Goal: Transaction & Acquisition: Book appointment/travel/reservation

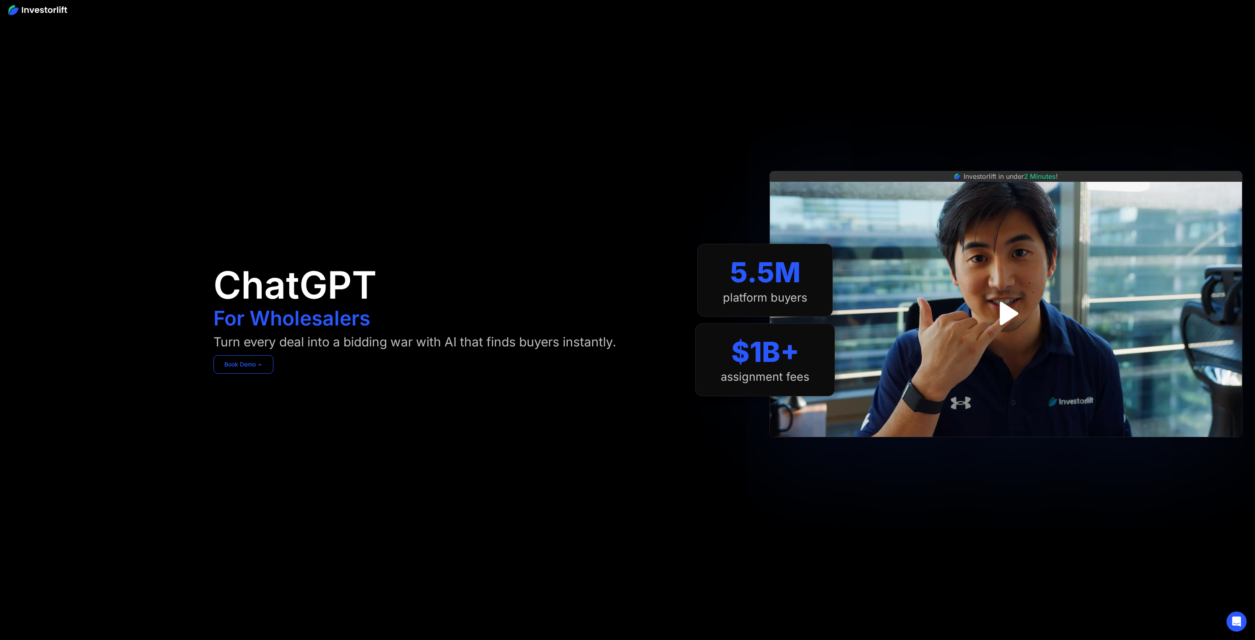
click at [238, 361] on link "Book Demo ➢" at bounding box center [243, 364] width 60 height 18
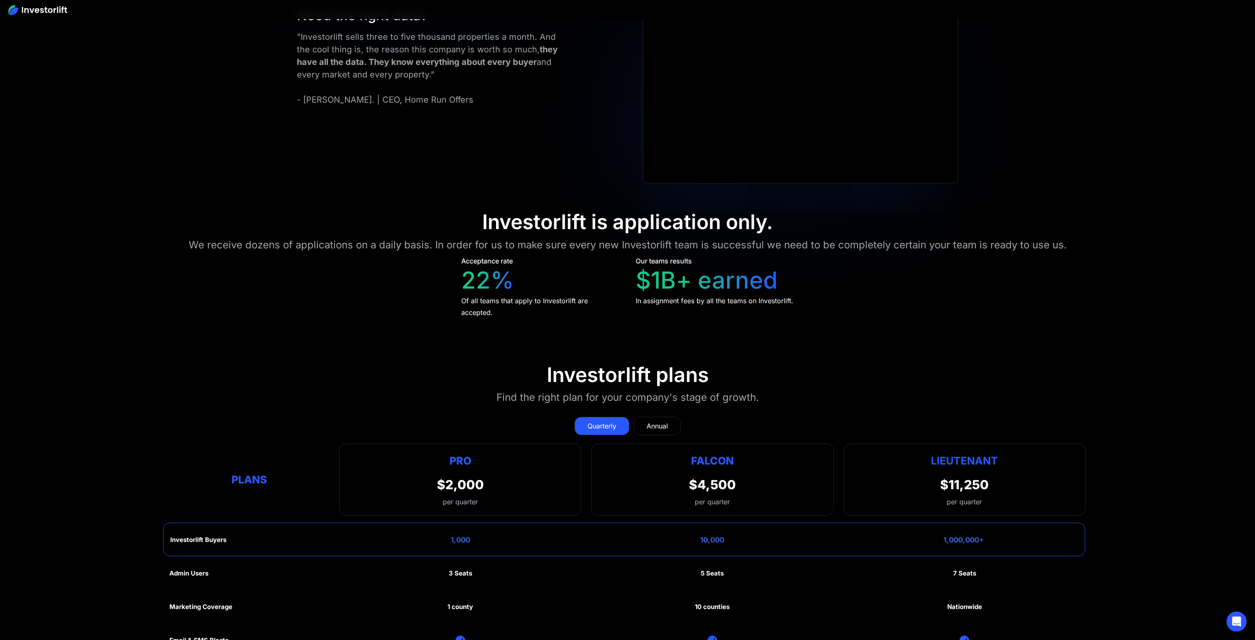
scroll to position [4500, 0]
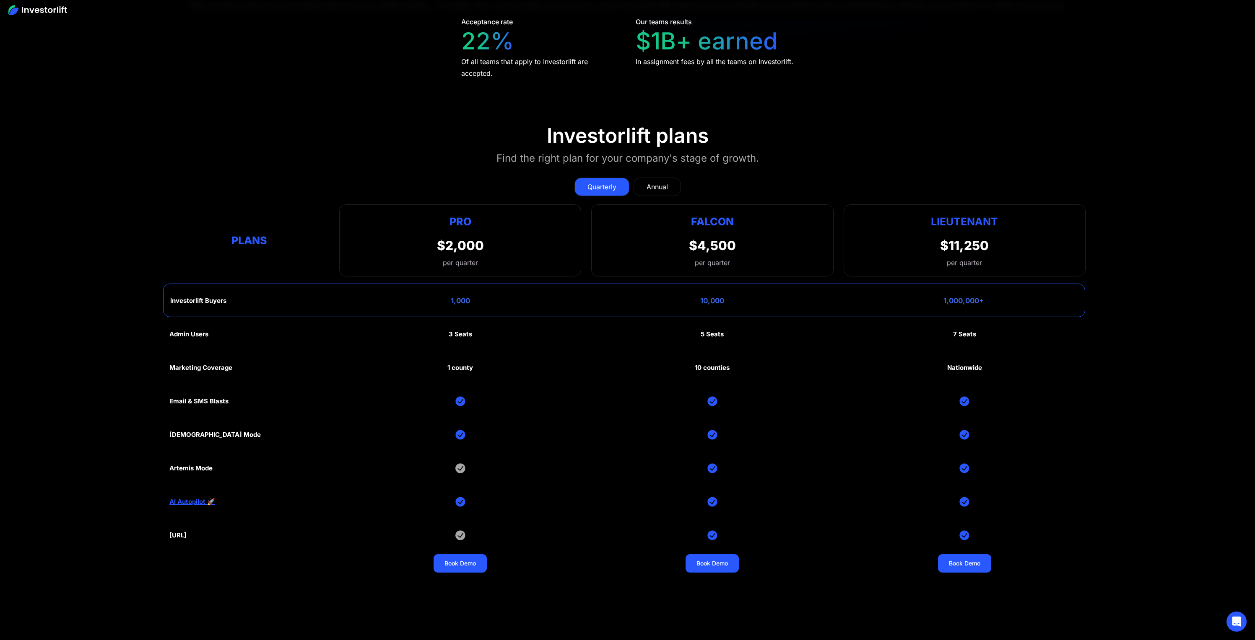
drag, startPoint x: 582, startPoint y: 608, endPoint x: 697, endPoint y: 613, distance: 115.4
drag, startPoint x: 183, startPoint y: 284, endPoint x: 256, endPoint y: 291, distance: 73.7
click at [261, 318] on div "Admin Users 3 Seats 5 Seats 7 Seats Marketing Coverage 1 county 10 counties Nat…" at bounding box center [627, 452] width 916 height 268
drag, startPoint x: 228, startPoint y: 319, endPoint x: 159, endPoint y: 300, distance: 71.1
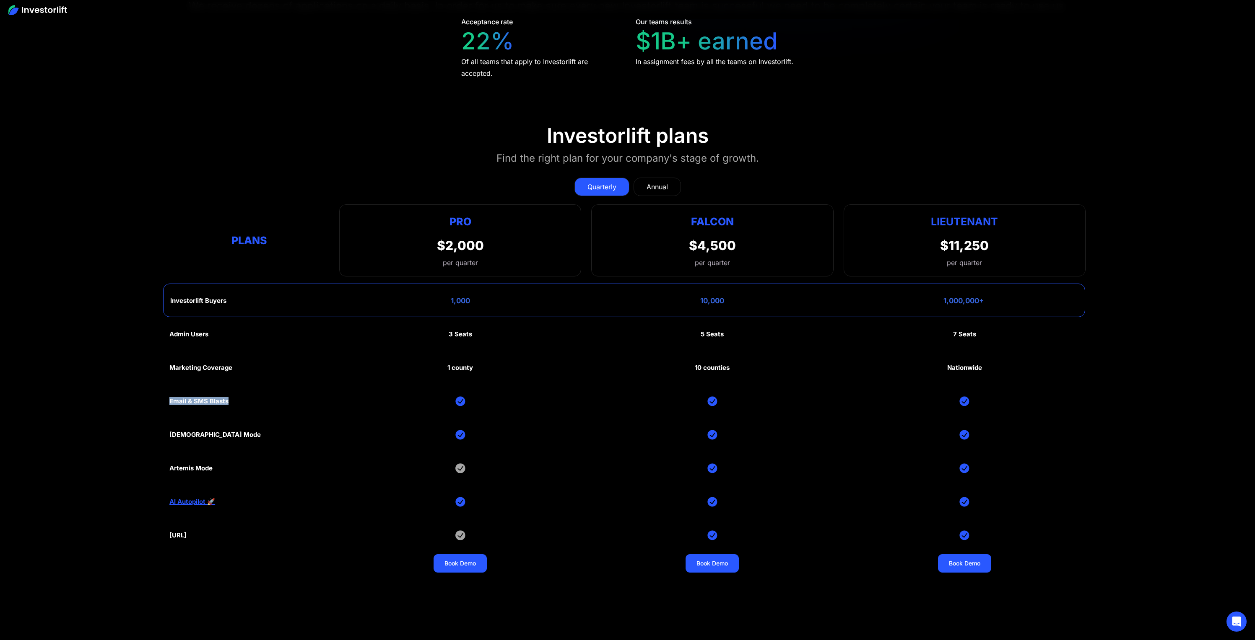
click at [156, 310] on section "Investorlift plans Find the right plan for your company's stage of growth. Quar…" at bounding box center [627, 349] width 1255 height 491
drag, startPoint x: 185, startPoint y: 252, endPoint x: 233, endPoint y: 259, distance: 48.3
click at [230, 318] on div "Admin Users 3 Seats 5 Seats 7 Seats Marketing Coverage 1 county 10 counties Nat…" at bounding box center [627, 452] width 916 height 268
drag, startPoint x: 242, startPoint y: 348, endPoint x: 282, endPoint y: 350, distance: 39.9
click at [282, 350] on div "Admin Users 3 Seats 5 Seats 7 Seats Marketing Coverage 1 county 10 counties Nat…" at bounding box center [627, 452] width 916 height 268
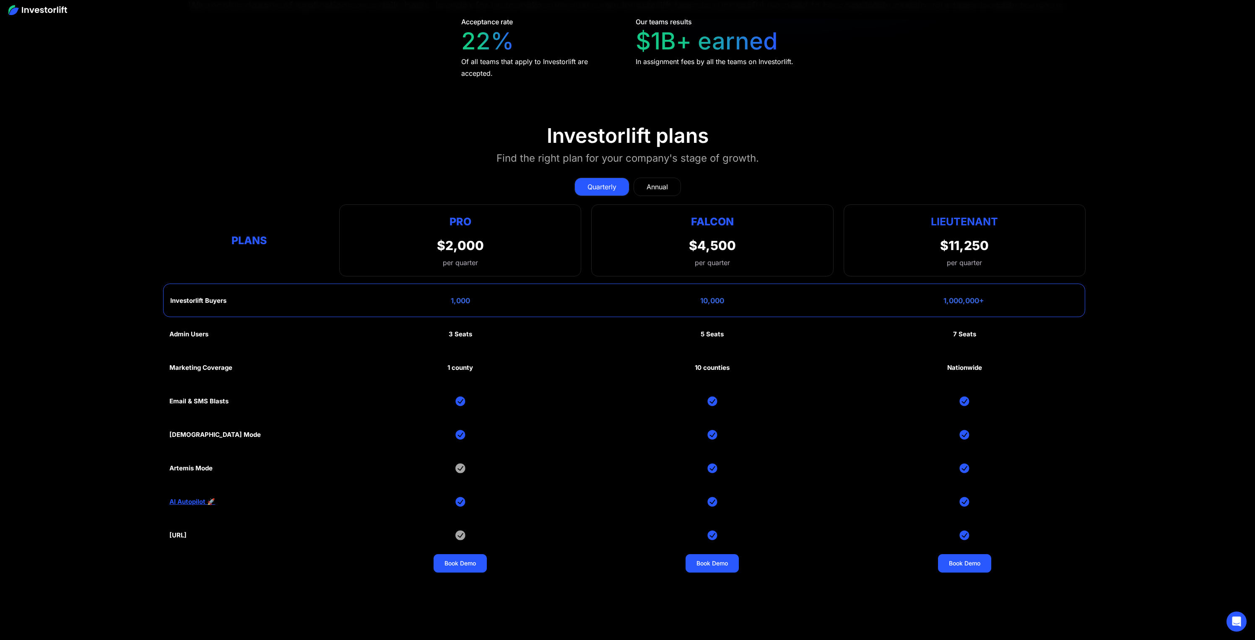
click at [1195, 130] on section "Investorlift plans Find the right plan for your company's stage of growth. Quar…" at bounding box center [627, 349] width 1255 height 491
